Goal: Task Accomplishment & Management: Use online tool/utility

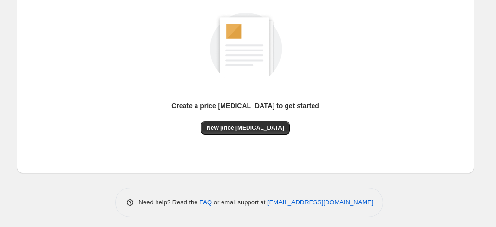
scroll to position [133, 0]
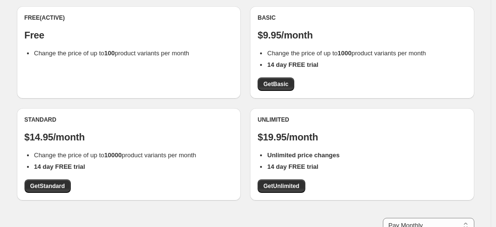
scroll to position [94, 0]
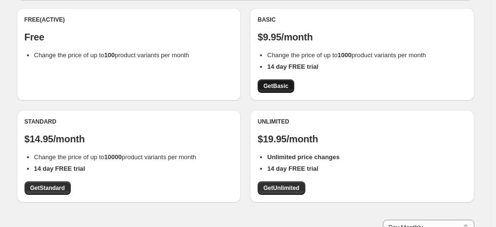
click at [282, 91] on link "Get Basic" at bounding box center [276, 85] width 37 height 13
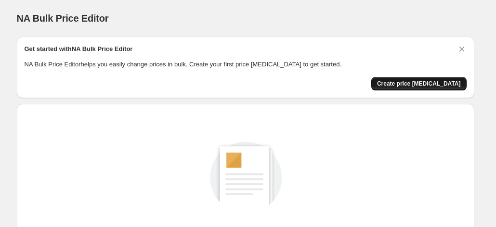
click at [421, 85] on span "Create price [MEDICAL_DATA]" at bounding box center [419, 84] width 84 height 8
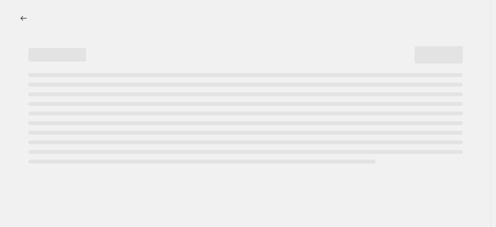
select select "percentage"
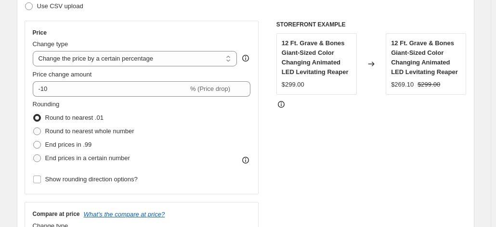
scroll to position [157, 0]
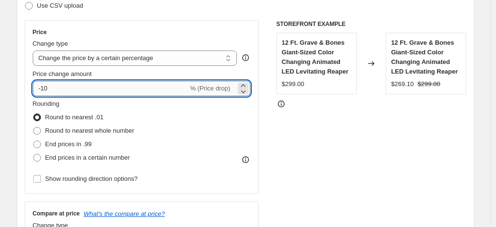
drag, startPoint x: 44, startPoint y: 87, endPoint x: 120, endPoint y: 93, distance: 76.4
click at [120, 93] on input "-10" at bounding box center [111, 88] width 156 height 15
type input "-5"
type input "-43"
click at [62, 147] on span "End prices in .99" at bounding box center [68, 144] width 47 height 7
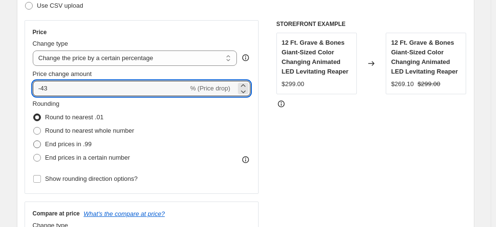
click at [34, 141] on input "End prices in .99" at bounding box center [33, 141] width 0 height 0
radio input "true"
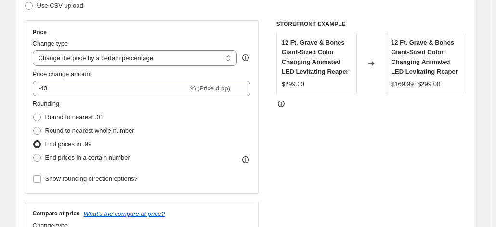
click at [291, 175] on div "STOREFRONT EXAMPLE 12 Ft. Grave & Bones Giant-Sized Color Changing Animated LED…" at bounding box center [371, 138] width 190 height 236
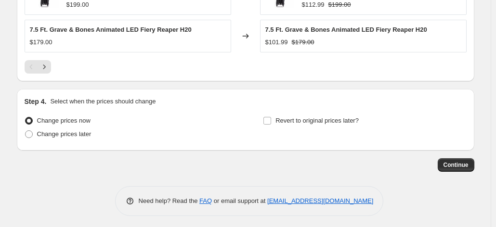
scroll to position [739, 0]
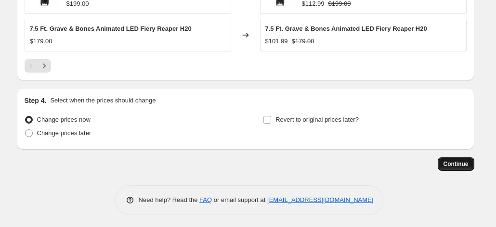
click at [453, 161] on span "Continue" at bounding box center [456, 164] width 25 height 8
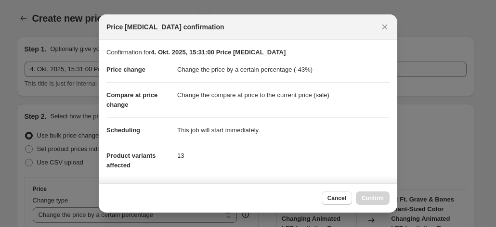
scroll to position [0, 0]
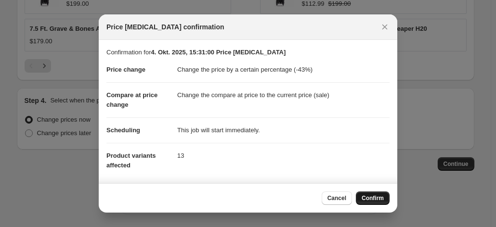
click at [374, 198] on span "Confirm" at bounding box center [373, 199] width 22 height 8
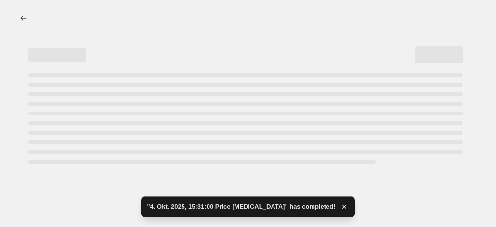
select select "percentage"
